Goal: Check status

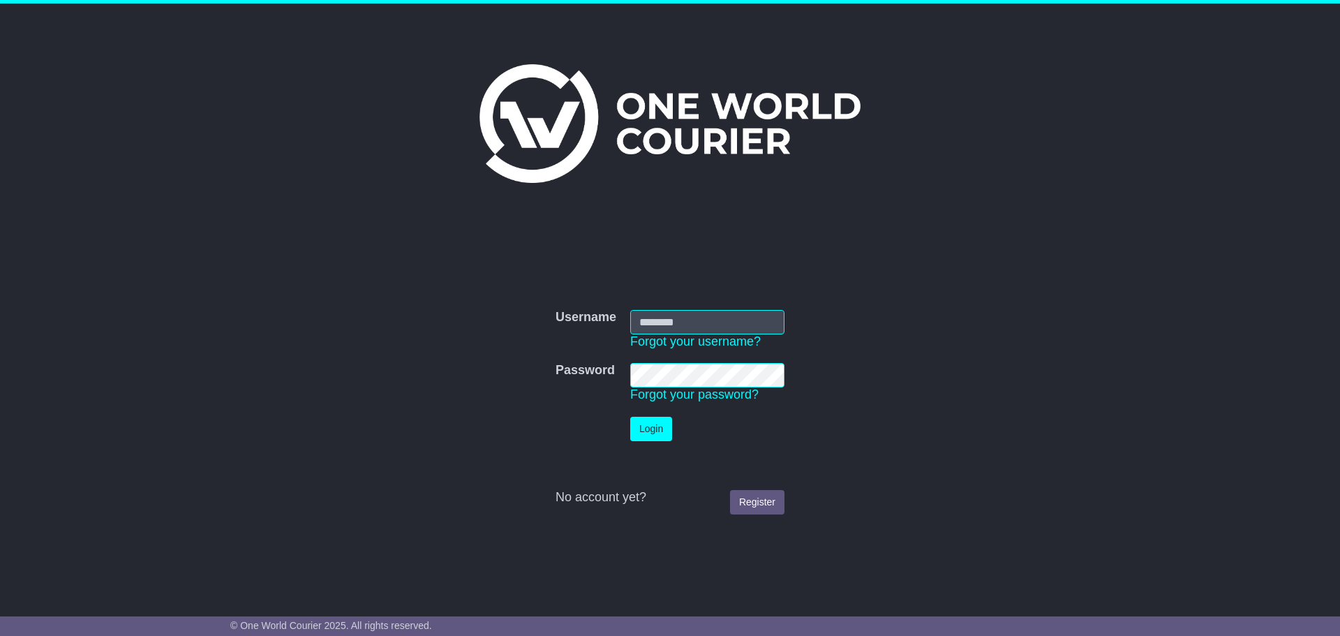
type input "**********"
click at [656, 435] on button "Login" at bounding box center [651, 429] width 42 height 24
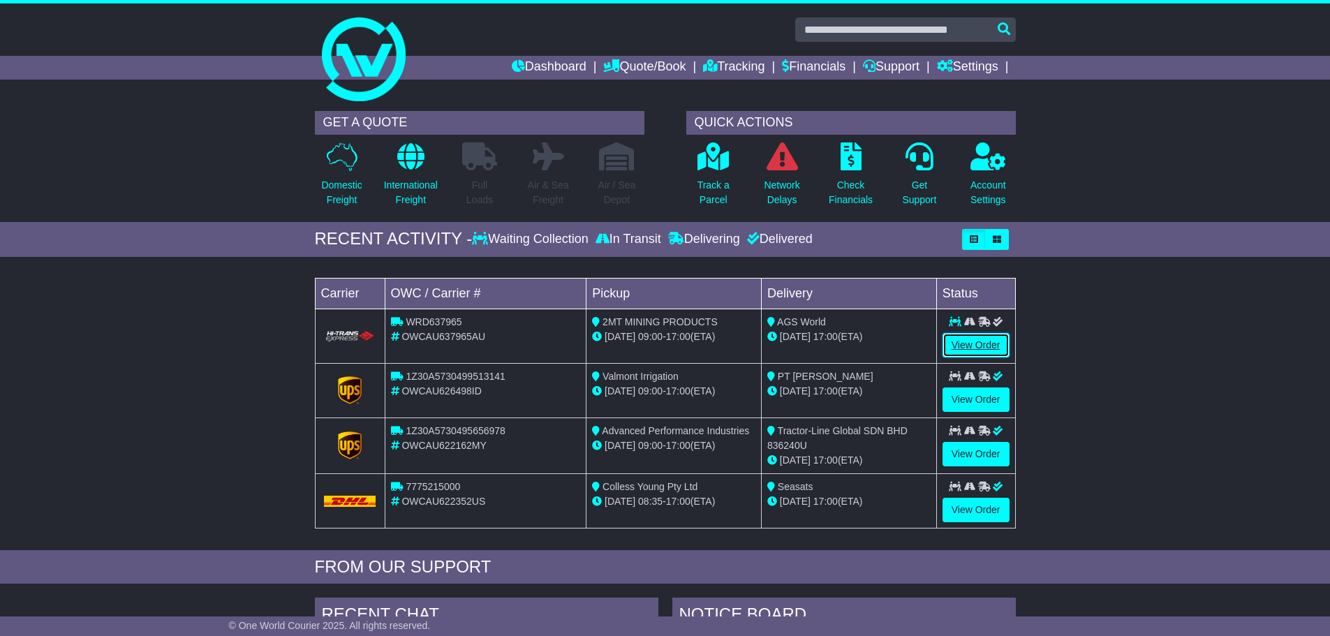
click at [971, 340] on link "View Order" at bounding box center [975, 345] width 67 height 24
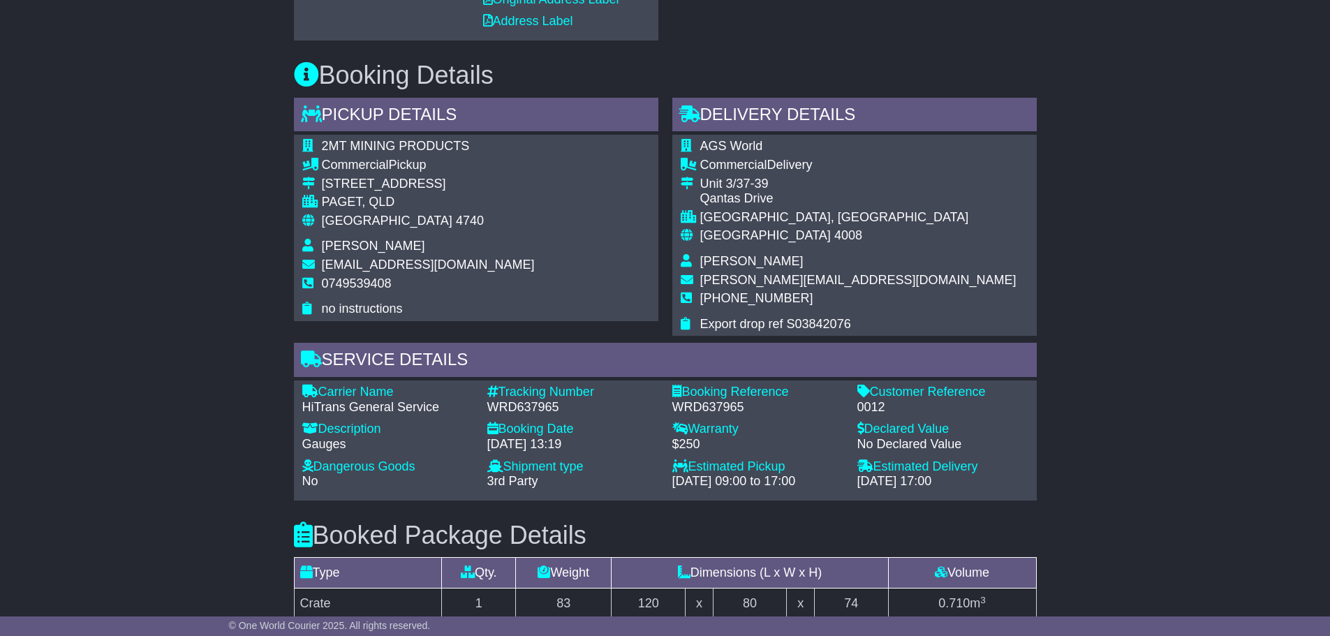
scroll to position [838, 0]
click at [551, 406] on div "WRD637965" at bounding box center [572, 406] width 171 height 15
drag, startPoint x: 558, startPoint y: 406, endPoint x: 482, endPoint y: 405, distance: 75.4
click at [482, 405] on div "Tracking Number - WRD637965" at bounding box center [572, 399] width 185 height 30
copy div "WRD637965"
